Goal: Register for event/course: Sign up to attend an event or enroll in a course

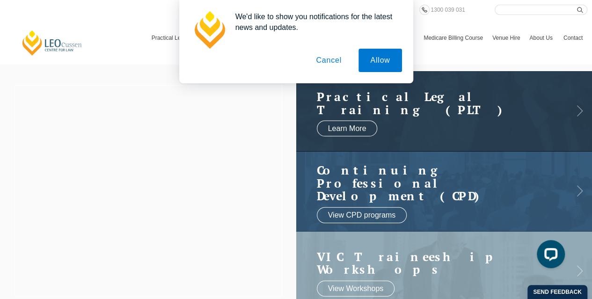
click at [333, 58] on button "Cancel" at bounding box center [328, 60] width 49 height 23
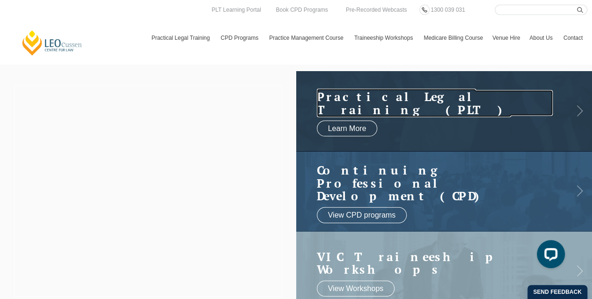
click at [432, 112] on h2 "Practical Legal Training (PLT)" at bounding box center [435, 103] width 236 height 26
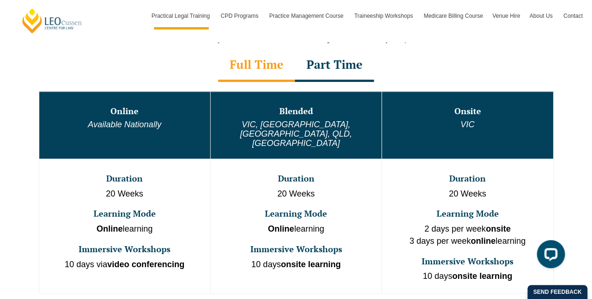
scroll to position [494, 0]
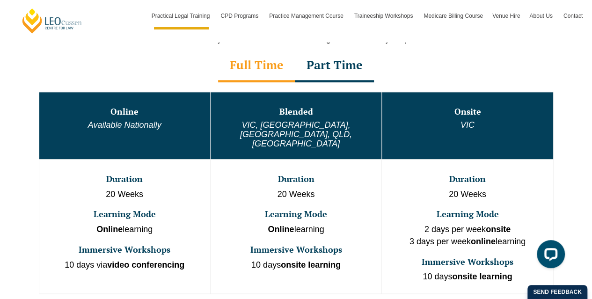
click at [327, 67] on div "Part Time" at bounding box center [334, 66] width 79 height 33
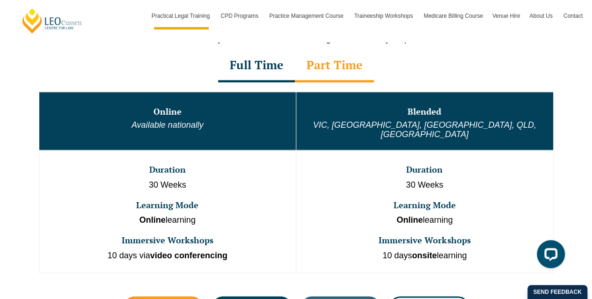
click at [243, 67] on div "Full Time" at bounding box center [256, 66] width 77 height 33
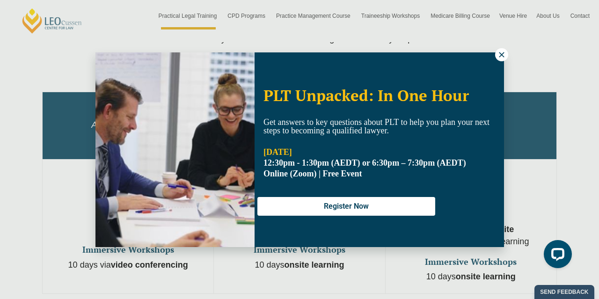
click at [498, 58] on icon at bounding box center [501, 55] width 8 height 8
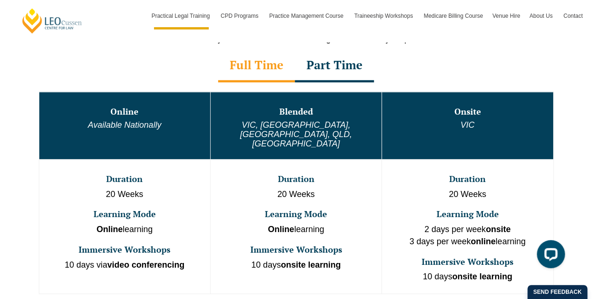
click at [326, 73] on div "Part Time" at bounding box center [334, 66] width 79 height 33
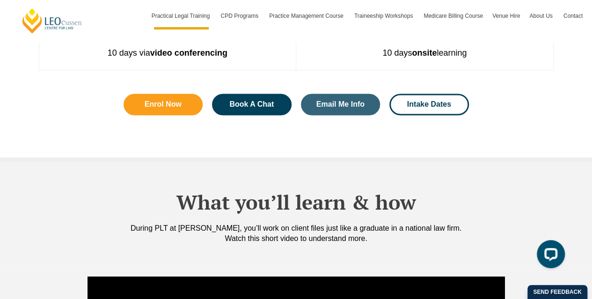
scroll to position [697, 0]
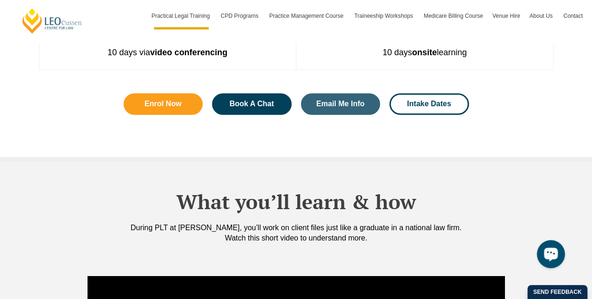
click at [545, 245] on button "Open LiveChat chat widget" at bounding box center [551, 254] width 28 height 28
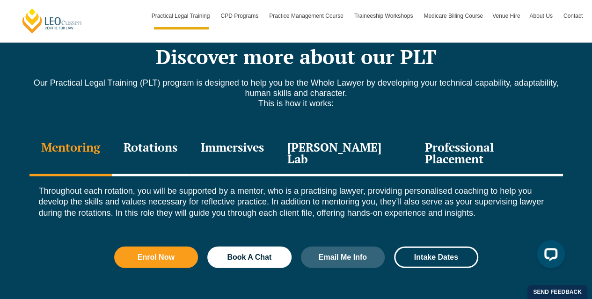
scroll to position [1265, 0]
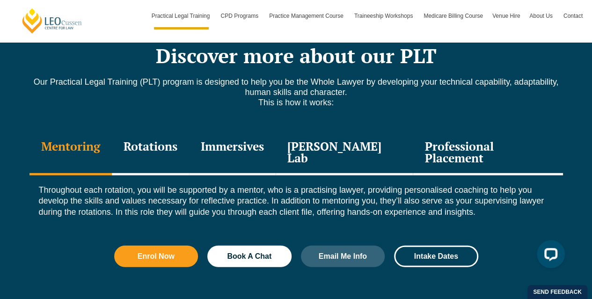
click at [175, 136] on div "Rotations" at bounding box center [150, 153] width 77 height 44
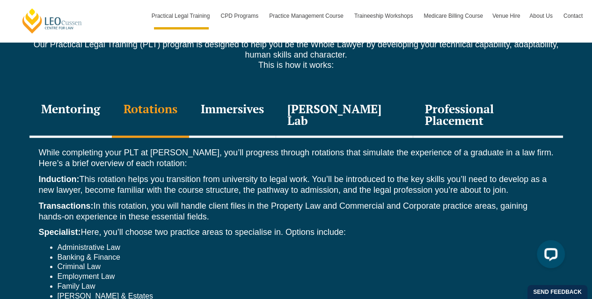
scroll to position [1305, 0]
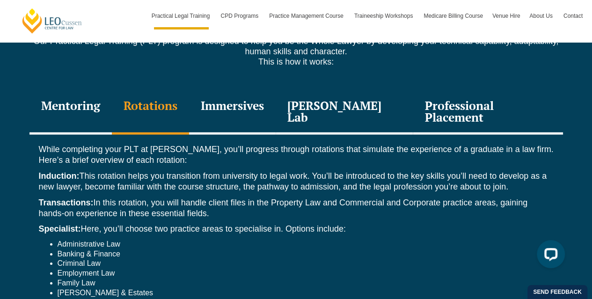
click at [256, 104] on div "Immersives" at bounding box center [232, 112] width 87 height 44
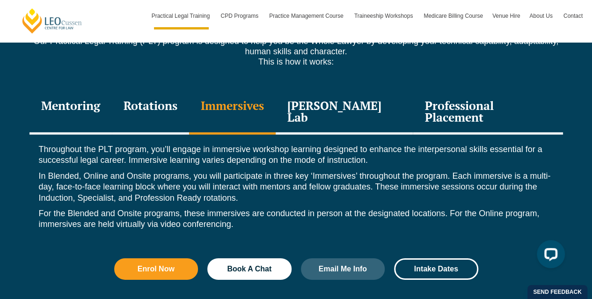
click at [313, 99] on div "Leo Justice Lab" at bounding box center [345, 112] width 138 height 44
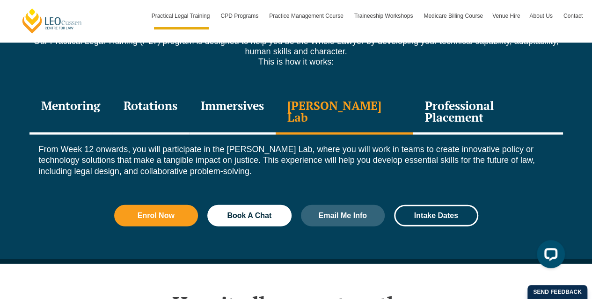
click at [442, 92] on div "Professional Placement" at bounding box center [488, 112] width 150 height 44
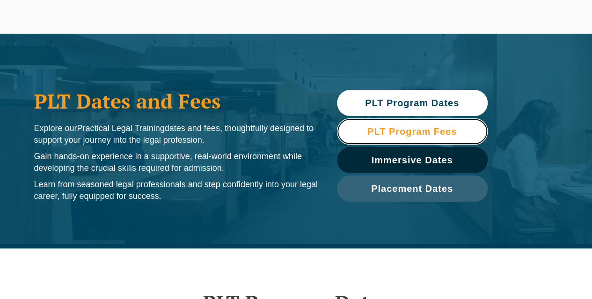
click at [406, 138] on link "PLT Program Fees" at bounding box center [412, 131] width 151 height 26
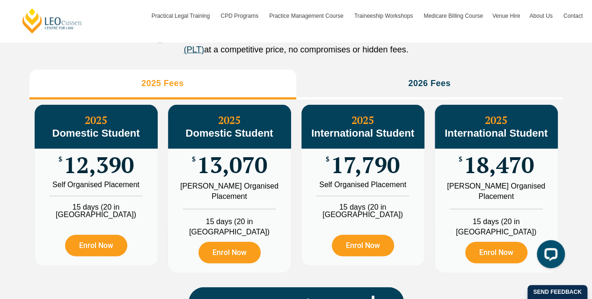
scroll to position [1095, 0]
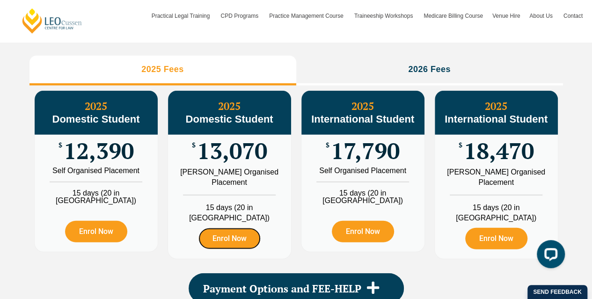
click at [225, 238] on link "Enrol Now" at bounding box center [229, 239] width 62 height 22
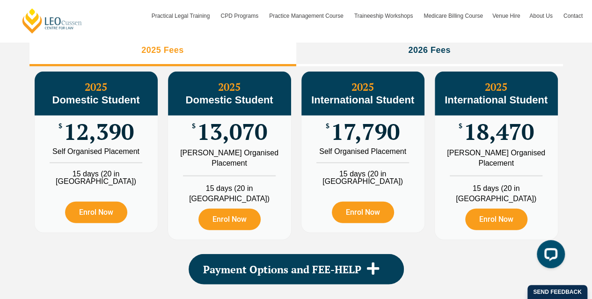
scroll to position [1115, 0]
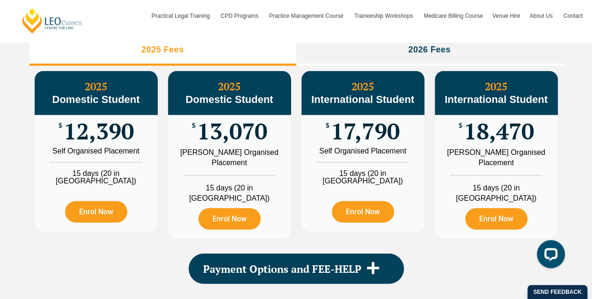
click at [274, 264] on span "Payment Options and FEE-HELP" at bounding box center [282, 269] width 158 height 10
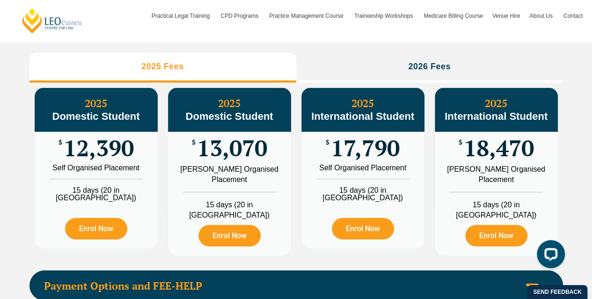
scroll to position [1098, 0]
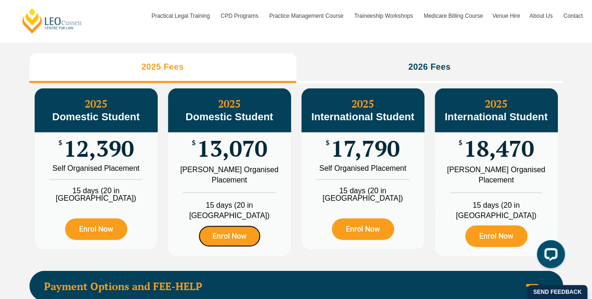
click at [230, 237] on link "Enrol Now" at bounding box center [229, 236] width 62 height 22
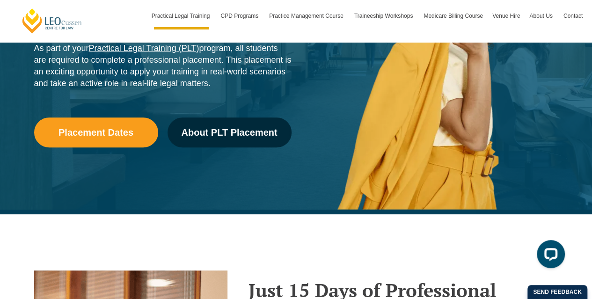
scroll to position [317, 0]
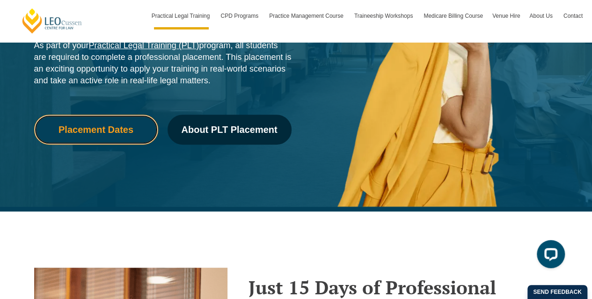
click at [105, 118] on link "Placement Dates" at bounding box center [96, 130] width 124 height 30
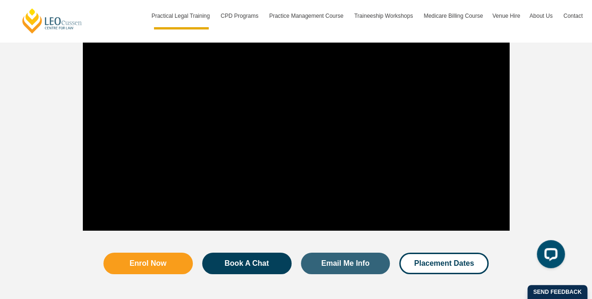
scroll to position [1715, 0]
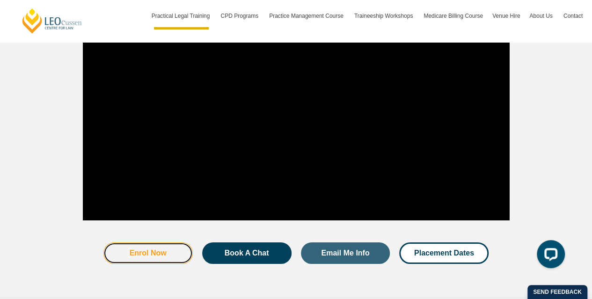
click at [150, 249] on span "Enrol Now" at bounding box center [148, 252] width 37 height 7
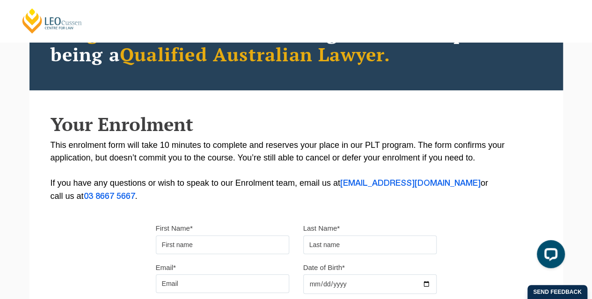
scroll to position [99, 0]
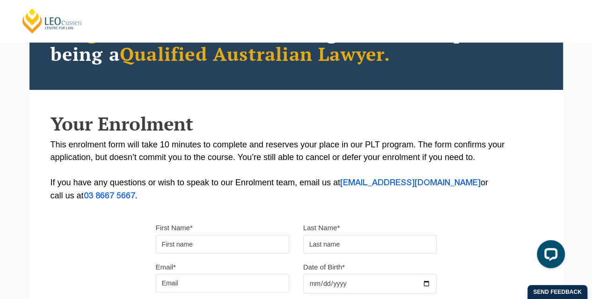
click at [167, 229] on label "First Name*" at bounding box center [174, 227] width 37 height 9
click at [167, 235] on input "First Name*" at bounding box center [222, 244] width 133 height 19
click at [168, 249] on input "First Name*" at bounding box center [222, 244] width 133 height 19
type input "Jessica"
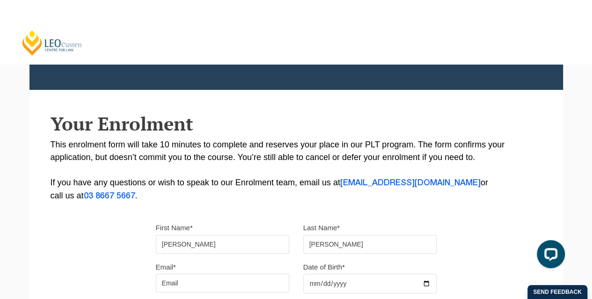
type input "Kurkowski"
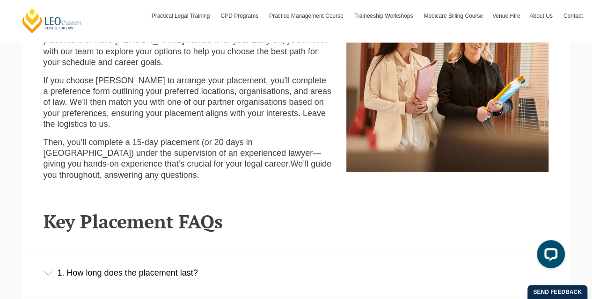
scroll to position [425, 0]
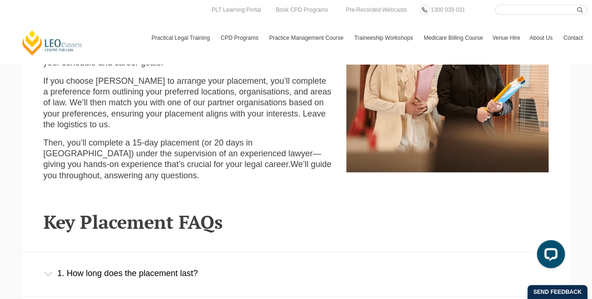
click at [249, 181] on p "Then, you’ll complete a 15-day placement (or 20 days in [GEOGRAPHIC_DATA]) unde…" at bounding box center [188, 160] width 289 height 44
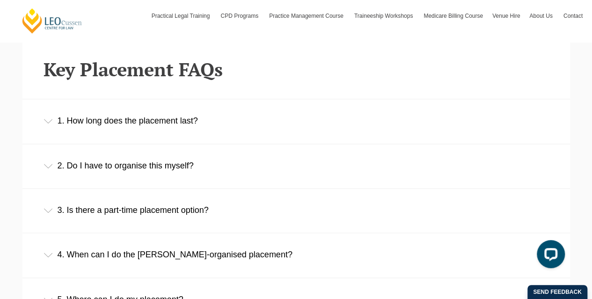
scroll to position [578, 0]
click at [187, 120] on div "1. How long does the placement last?" at bounding box center [295, 121] width 547 height 44
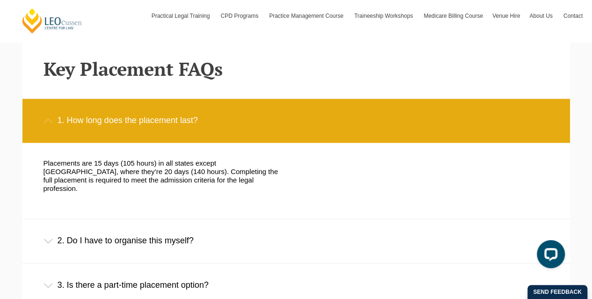
click at [185, 121] on div "1. How long does the placement last?" at bounding box center [295, 121] width 547 height 44
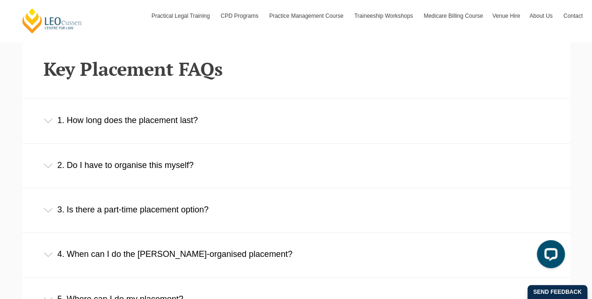
click at [218, 172] on div "2. Do I have to organise this myself?" at bounding box center [295, 166] width 547 height 44
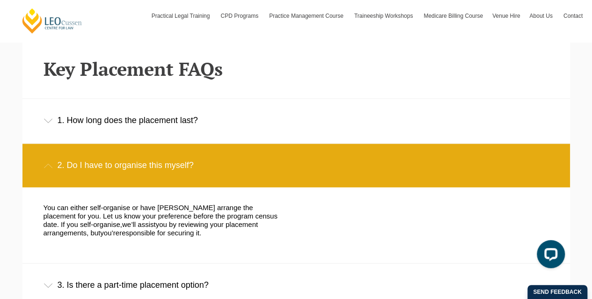
click at [218, 172] on div "2. Do I have to organise this myself?" at bounding box center [295, 166] width 547 height 44
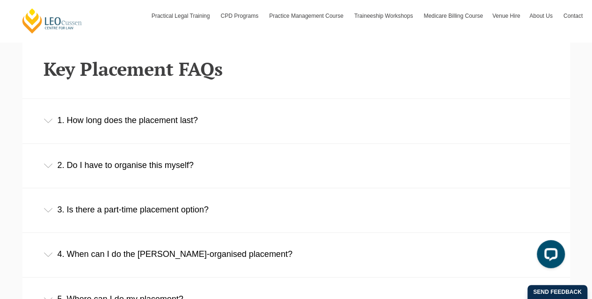
click at [218, 170] on div "2. Do I have to organise this myself?" at bounding box center [295, 166] width 547 height 44
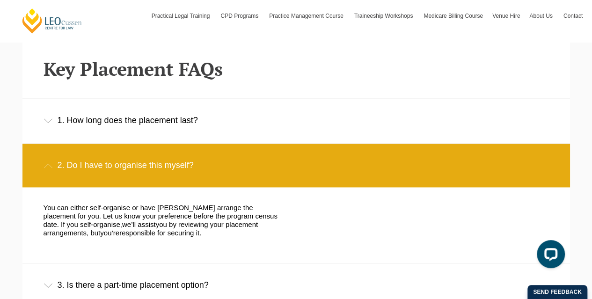
click at [218, 170] on div "2. Do I have to organise this myself?" at bounding box center [295, 166] width 547 height 44
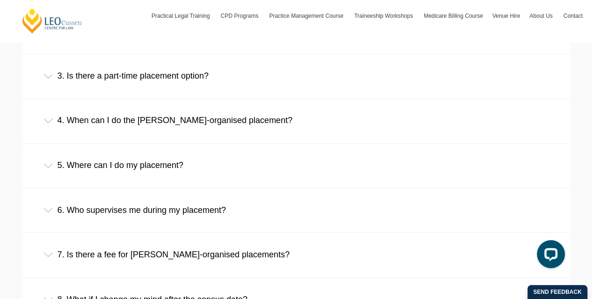
scroll to position [712, 0]
click at [228, 151] on div "5. Where can I do my placement?" at bounding box center [295, 165] width 547 height 44
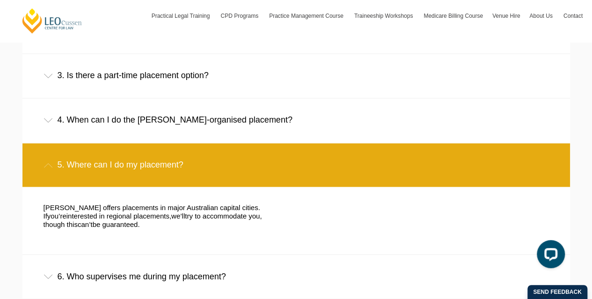
click at [218, 124] on div "4. When can I do the Leo Cussen-organised placement?" at bounding box center [295, 120] width 547 height 44
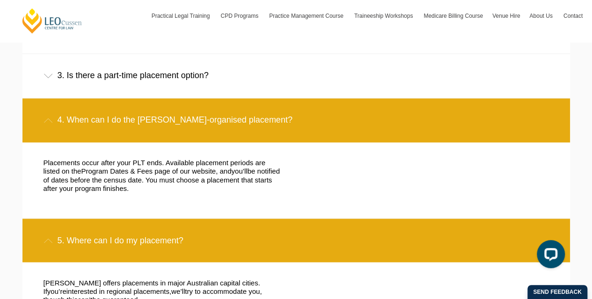
click at [218, 125] on div "4. When can I do the Leo Cussen-organised placement?" at bounding box center [295, 120] width 547 height 44
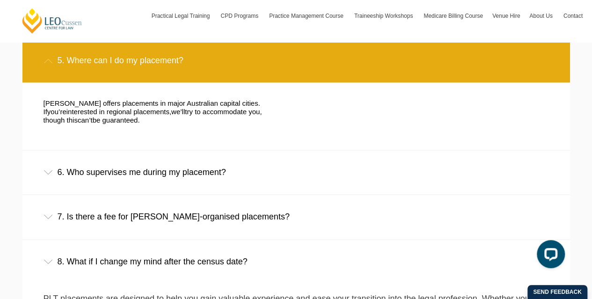
scroll to position [817, 0]
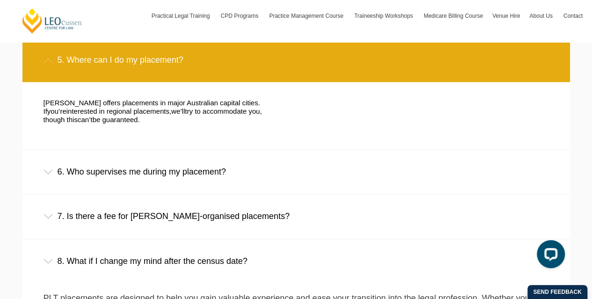
click at [196, 213] on div "7. Is there a fee for Leo Cussen-organised placements?" at bounding box center [295, 216] width 547 height 44
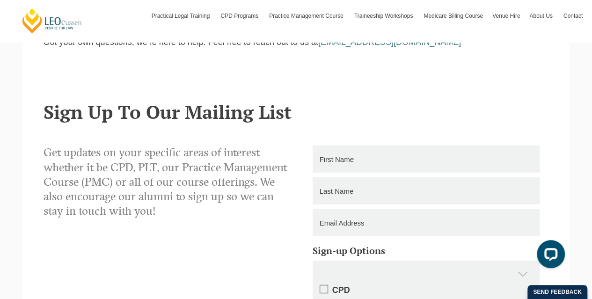
scroll to position [1163, 0]
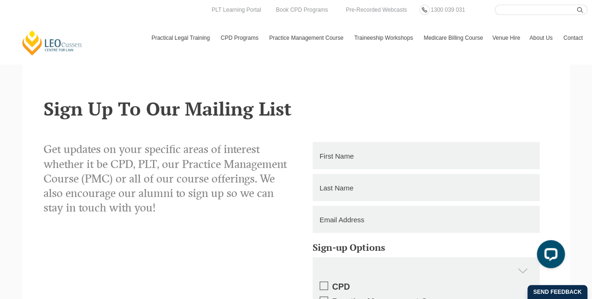
click at [246, 169] on p "Get updates on your specific areas of interest whether it be CPD, PLT, our Prac…" at bounding box center [167, 178] width 246 height 73
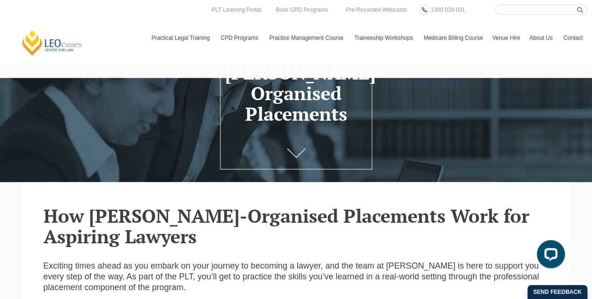
scroll to position [0, 0]
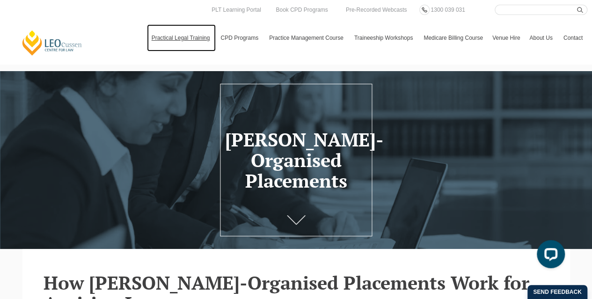
click at [195, 36] on link "Practical Legal Training" at bounding box center [181, 37] width 69 height 27
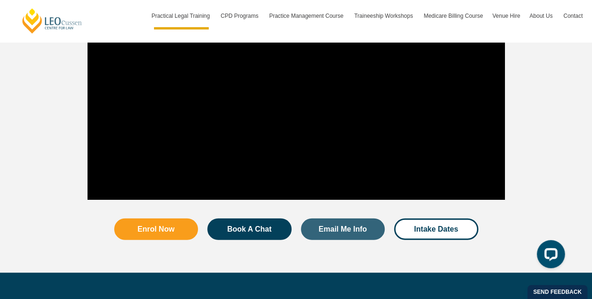
click at [566, 228] on div "Enrol Now Book A Chat Email Me Info Intake Dates" at bounding box center [296, 238] width 592 height 68
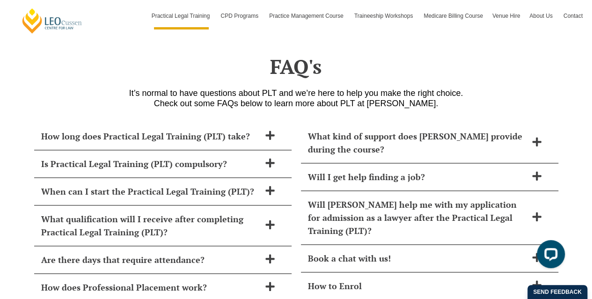
scroll to position [4013, 0]
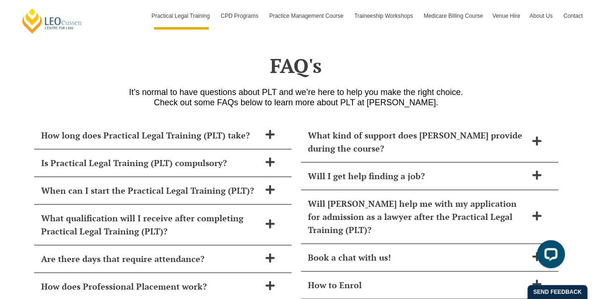
click at [461, 169] on h2 "Will I get help finding a job?" at bounding box center [417, 175] width 219 height 13
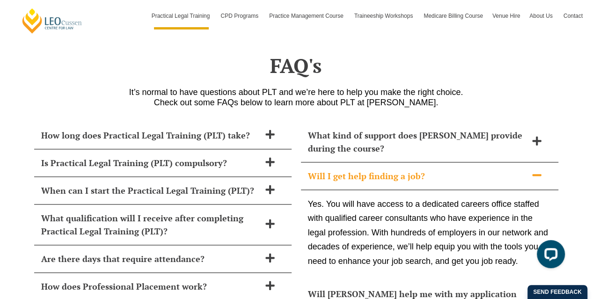
click at [461, 169] on h2 "Will I get help finding a job?" at bounding box center [417, 175] width 219 height 13
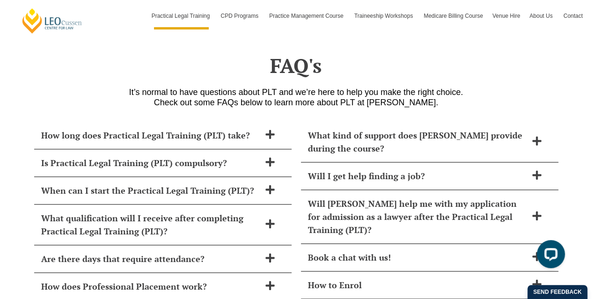
click at [509, 197] on h2 "Will Leo Cussen help me with my application for admission as a lawyer after the…" at bounding box center [417, 216] width 219 height 39
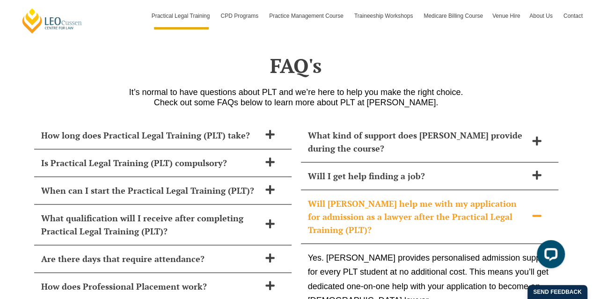
click at [515, 197] on h2 "Will Leo Cussen help me with my application for admission as a lawyer after the…" at bounding box center [417, 216] width 219 height 39
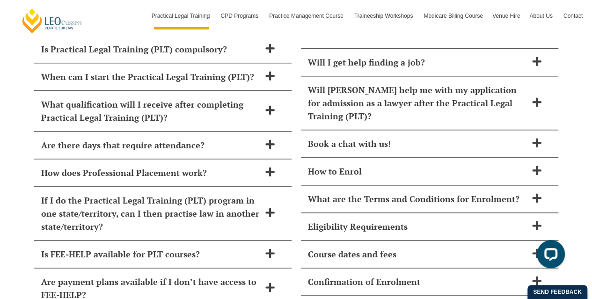
scroll to position [4133, 0]
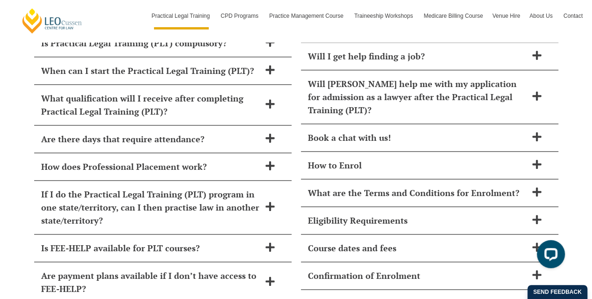
click at [414, 207] on div "Eligibility Requirements" at bounding box center [429, 221] width 257 height 28
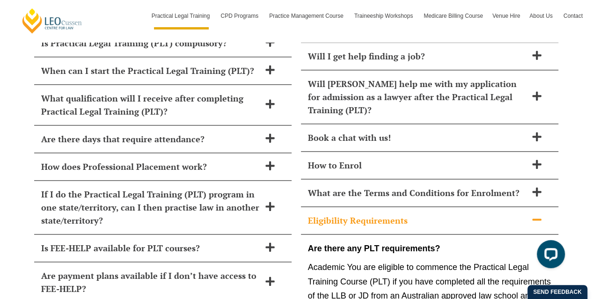
click at [415, 214] on h2 "Eligibility Requirements" at bounding box center [417, 220] width 219 height 13
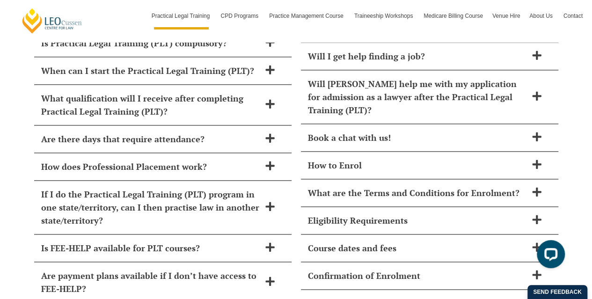
click at [402, 262] on div "Confirmation of Enrolment" at bounding box center [429, 276] width 257 height 28
click at [405, 241] on h2 "Course dates and fees" at bounding box center [417, 247] width 219 height 13
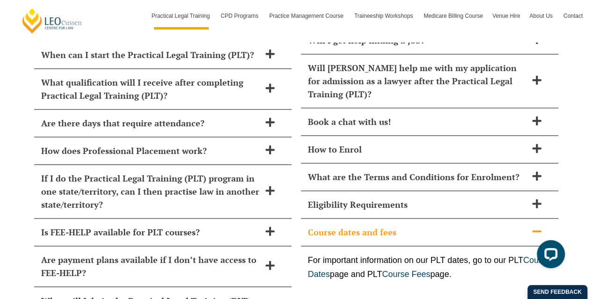
scroll to position [4147, 0]
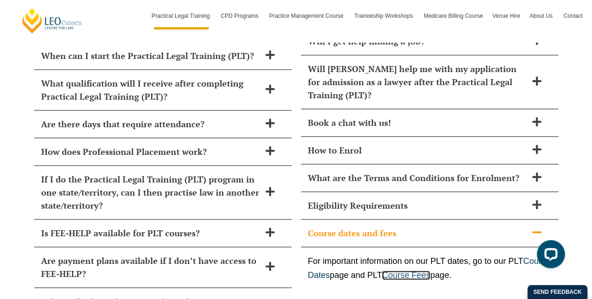
click at [430, 270] on link "Course Fees" at bounding box center [406, 274] width 48 height 9
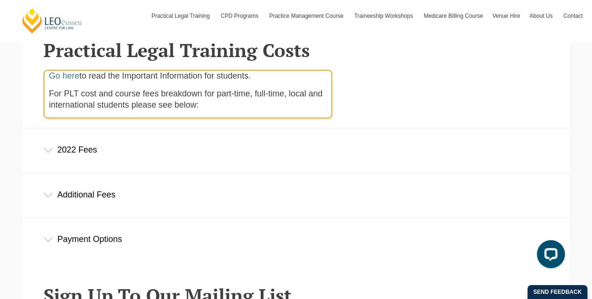
scroll to position [313, 0]
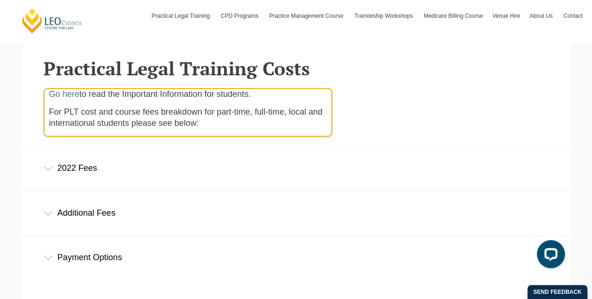
click at [186, 175] on div "2022 Fees" at bounding box center [295, 168] width 547 height 44
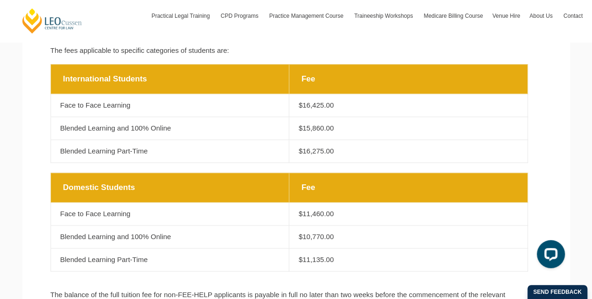
scroll to position [428, 0]
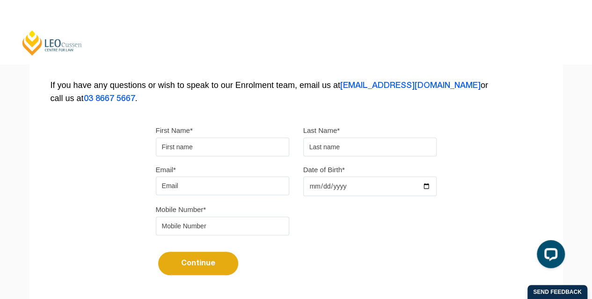
scroll to position [339, 0]
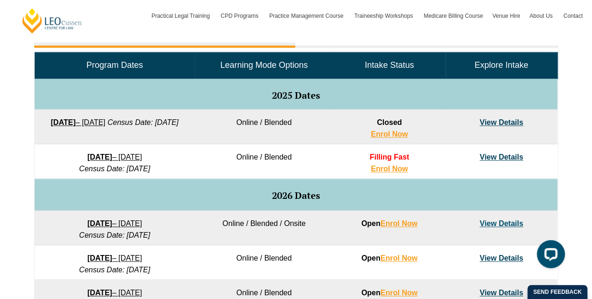
scroll to position [455, 0]
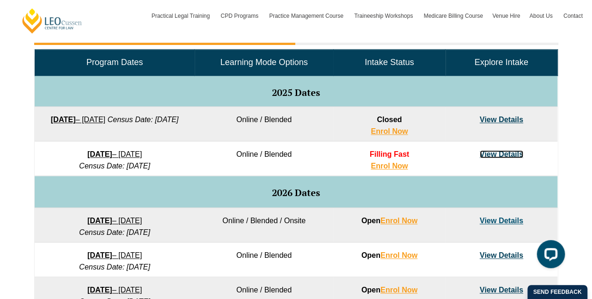
click at [496, 150] on link "View Details" at bounding box center [501, 154] width 44 height 8
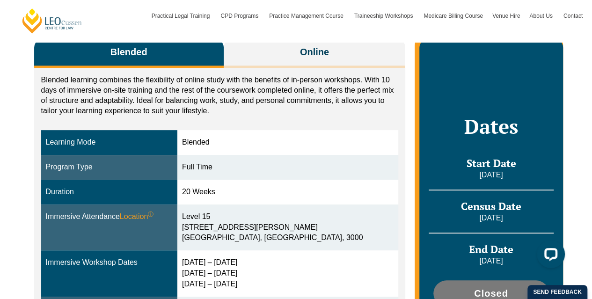
click at [382, 152] on td "Blended" at bounding box center [287, 142] width 221 height 25
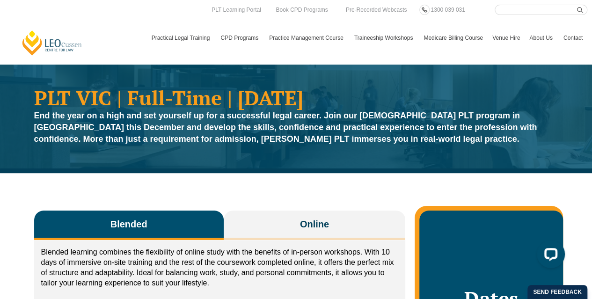
click at [0, 0] on link "Enrol Now" at bounding box center [0, 0] width 0 height 0
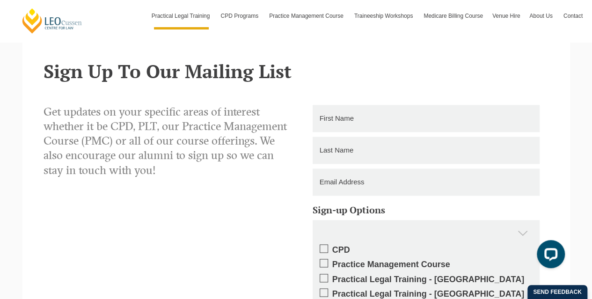
scroll to position [652, 0]
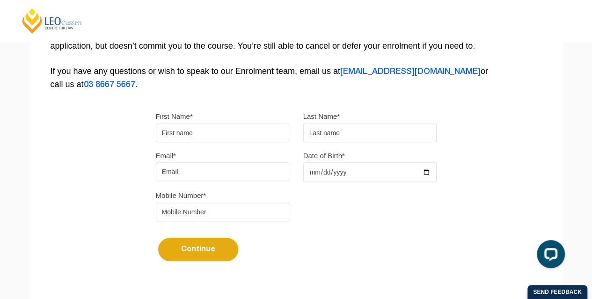
scroll to position [212, 0]
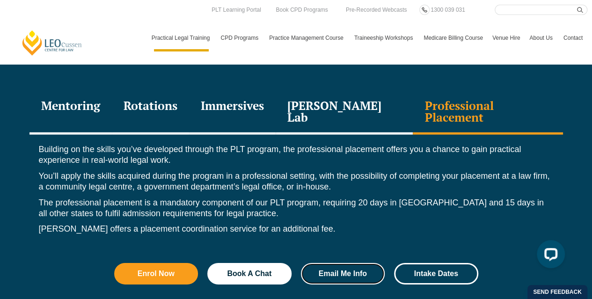
click at [349, 263] on link "Email Me Info" at bounding box center [343, 274] width 84 height 22
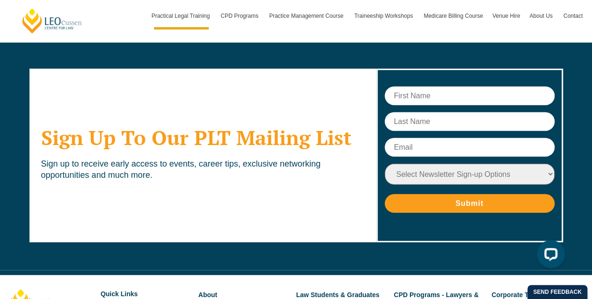
scroll to position [4758, 0]
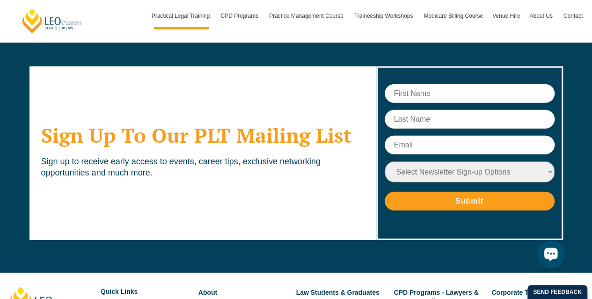
click at [551, 252] on icon "Open LiveChat chat widget" at bounding box center [550, 254] width 9 height 6
